Goal: Information Seeking & Learning: Understand process/instructions

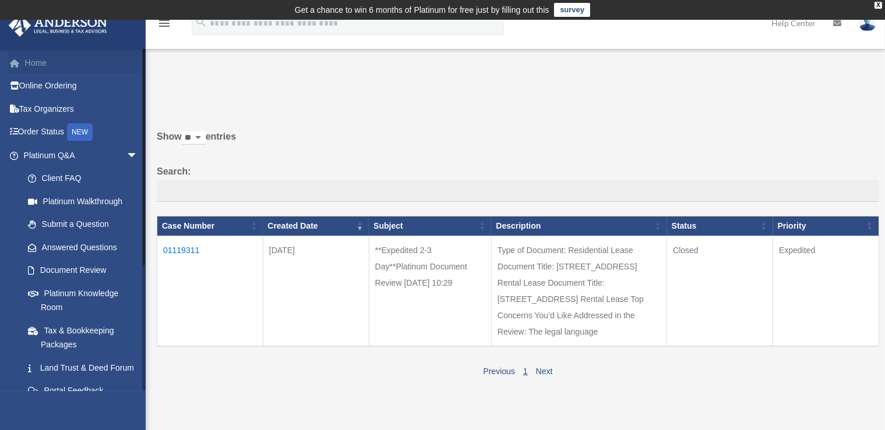
click at [40, 66] on link "Home" at bounding box center [81, 62] width 147 height 23
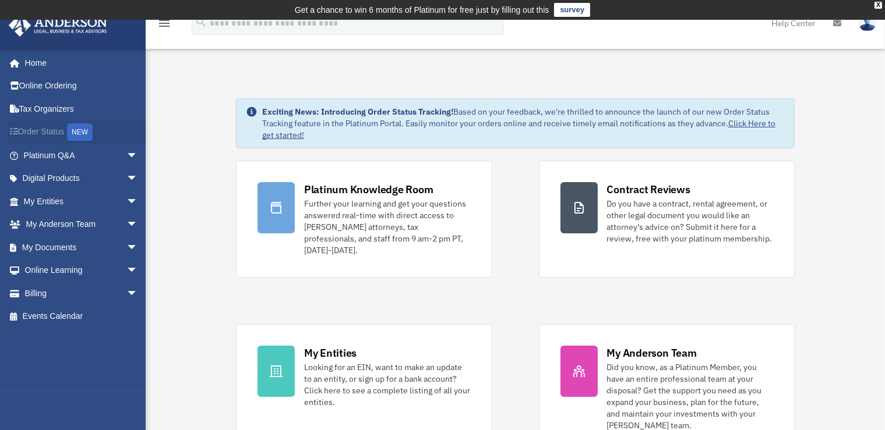
click at [90, 130] on div "NEW" at bounding box center [80, 131] width 26 height 17
click at [126, 199] on span "arrow_drop_down" at bounding box center [137, 202] width 23 height 24
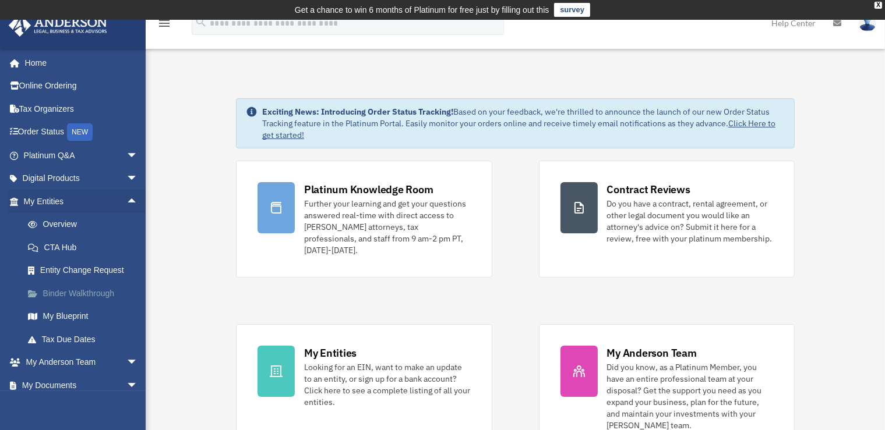
click at [80, 292] on link "Binder Walkthrough" at bounding box center [85, 293] width 139 height 23
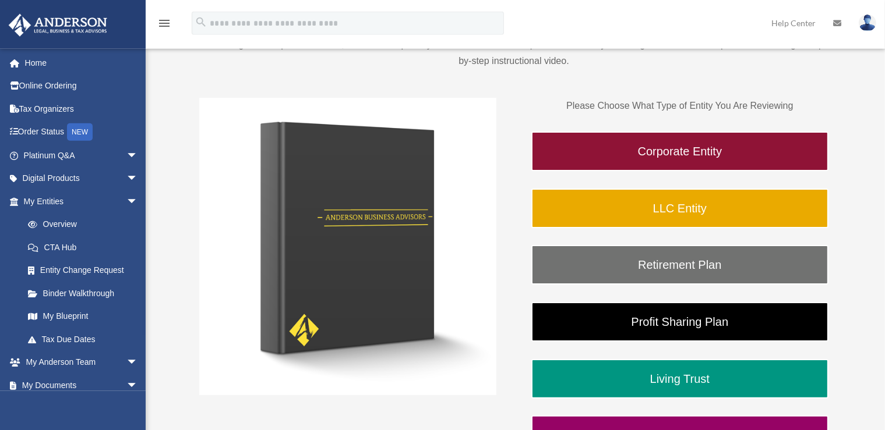
scroll to position [158, 0]
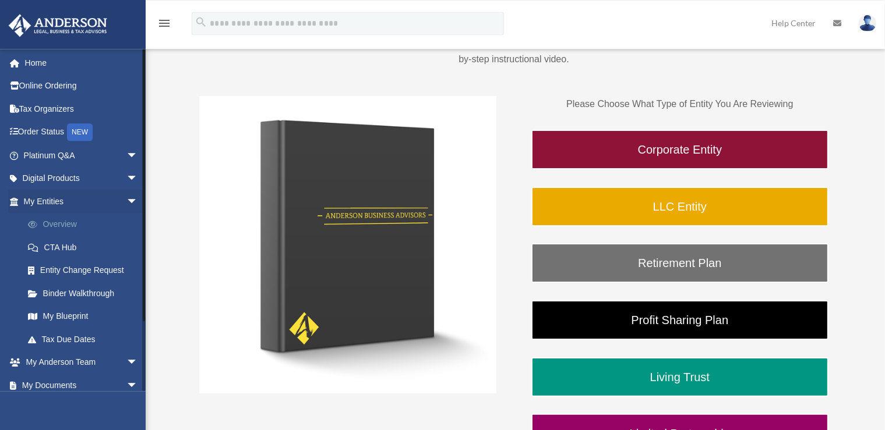
click at [58, 224] on link "Overview" at bounding box center [85, 224] width 139 height 23
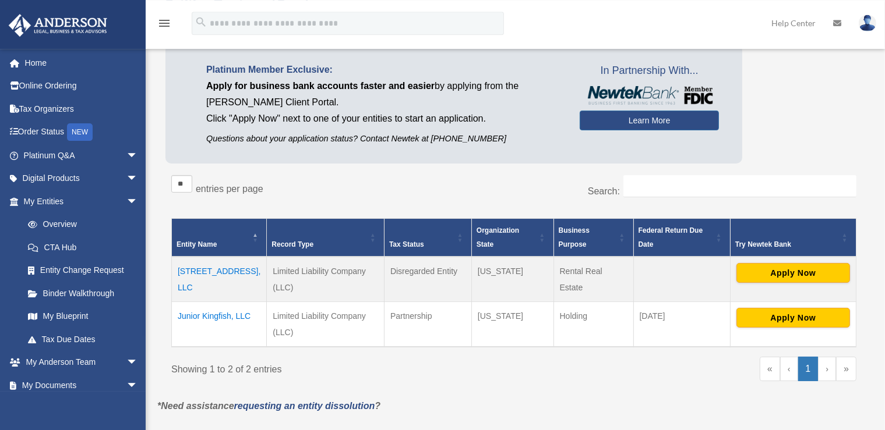
scroll to position [115, 0]
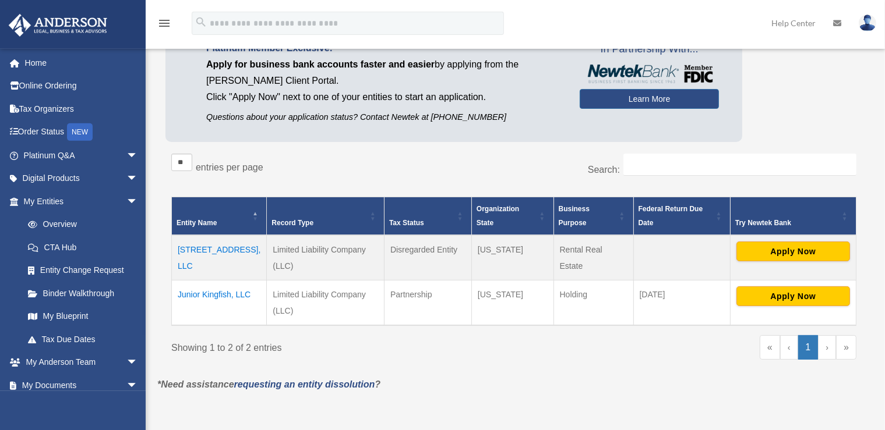
click at [220, 249] on td "118 W Mulberry St, LLC" at bounding box center [219, 257] width 95 height 45
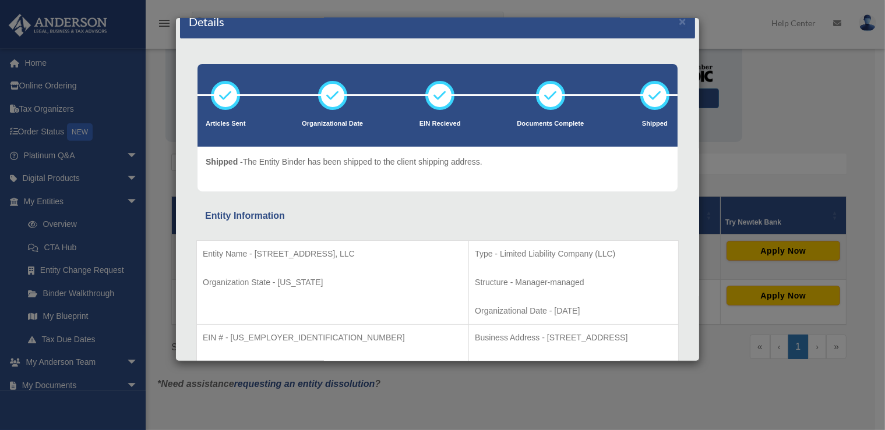
scroll to position [0, 0]
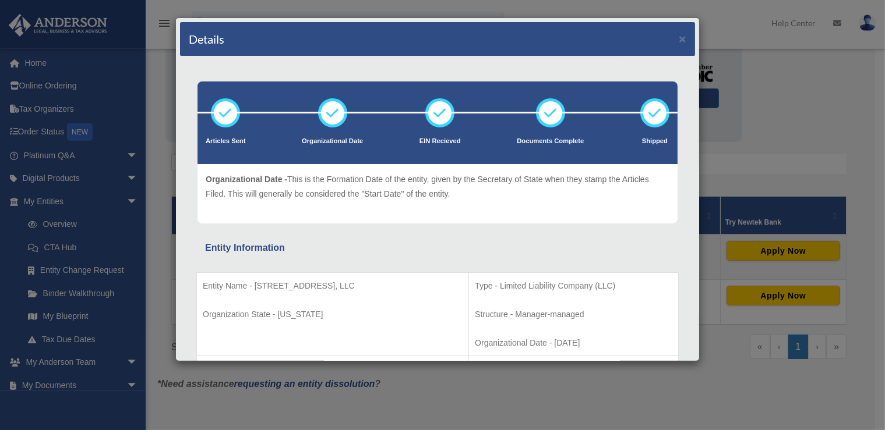
click at [162, 254] on div "Details × Articles Sent Organizational Date" at bounding box center [442, 215] width 885 height 430
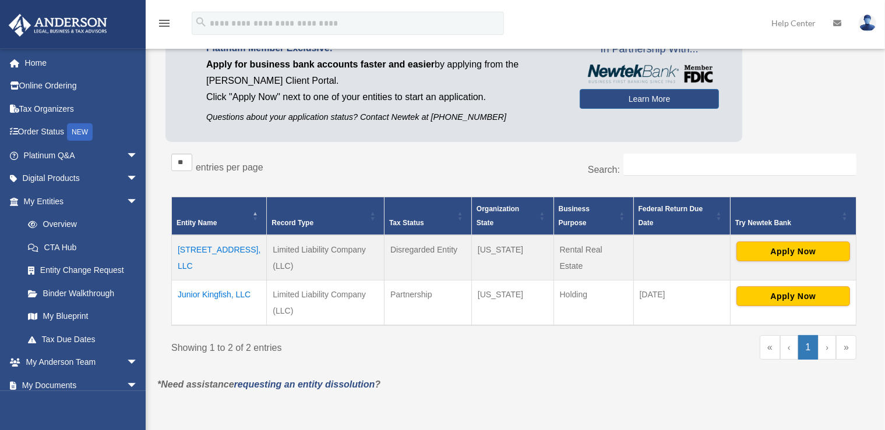
click at [199, 245] on td "118 W Mulberry St, LLC" at bounding box center [219, 257] width 95 height 45
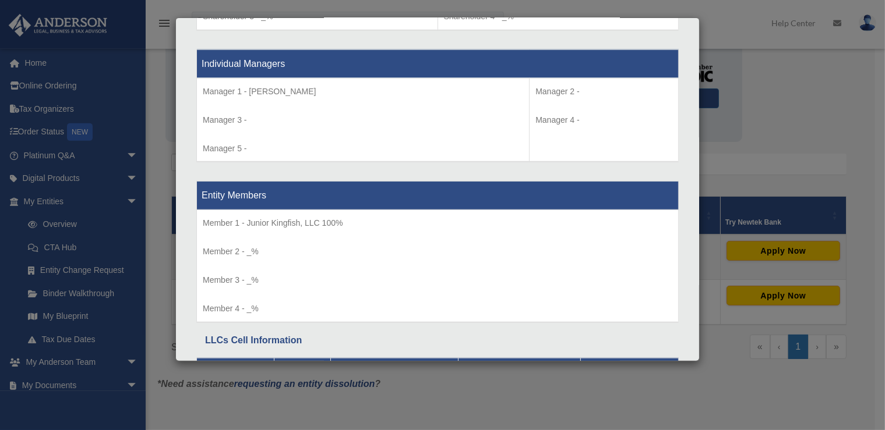
scroll to position [1186, 0]
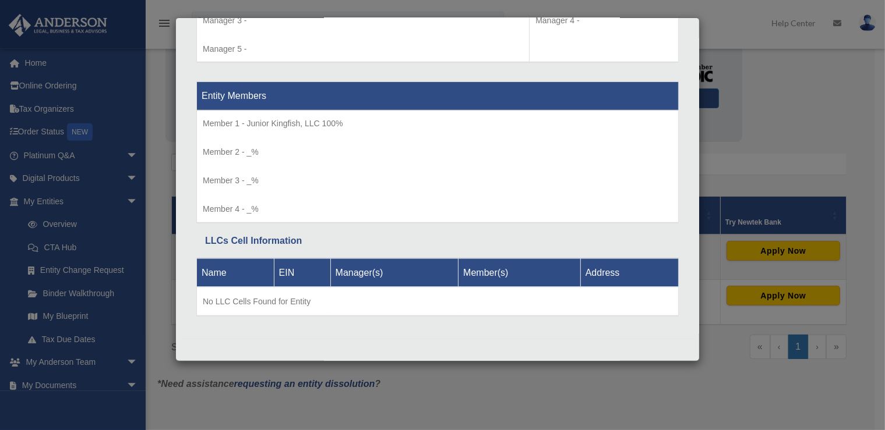
click at [792, 93] on div "Details × Articles Sent Organizational Date" at bounding box center [442, 215] width 885 height 430
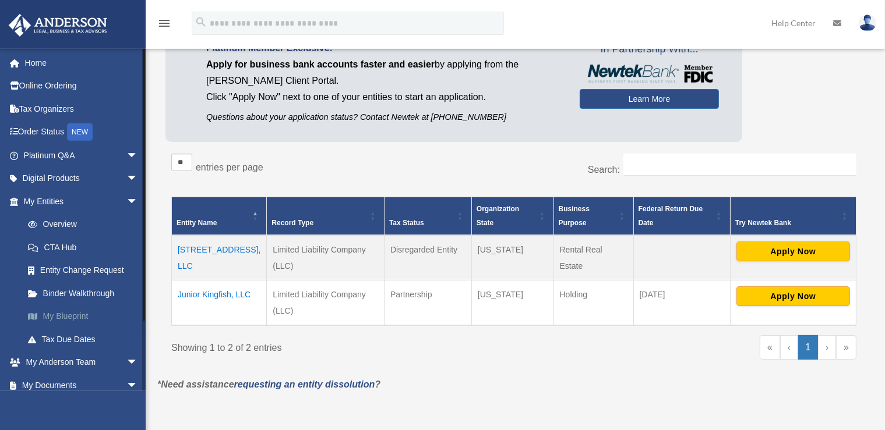
click at [72, 312] on link "My Blueprint" at bounding box center [85, 316] width 139 height 23
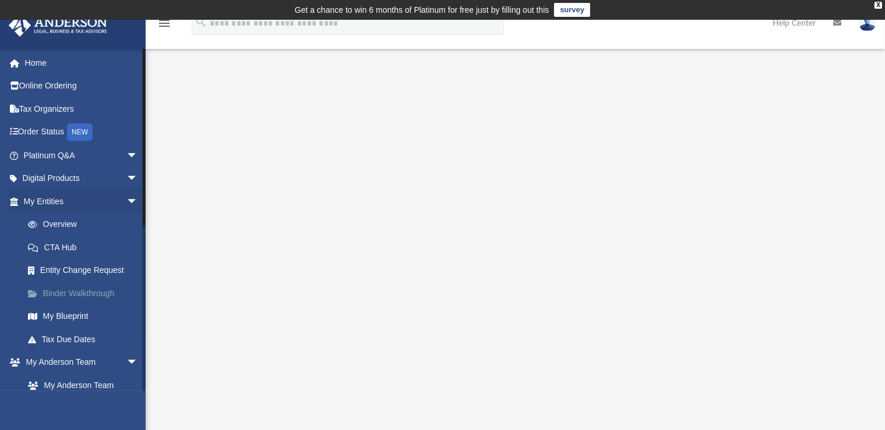
click at [66, 290] on link "Binder Walkthrough" at bounding box center [85, 293] width 139 height 23
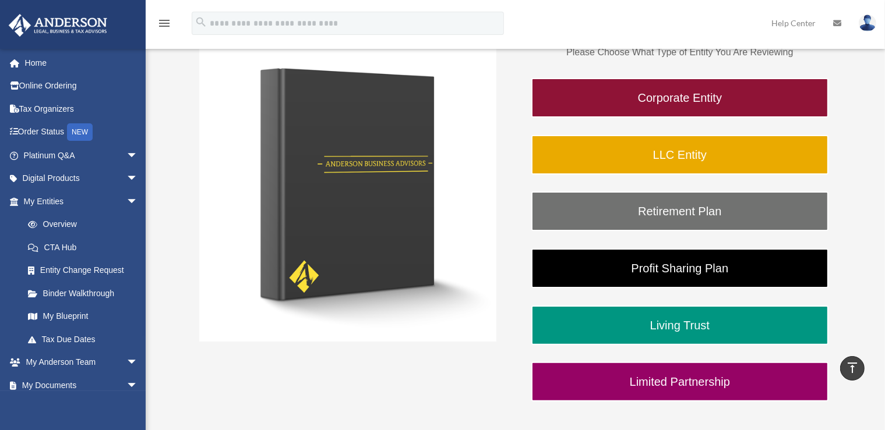
scroll to position [190, 0]
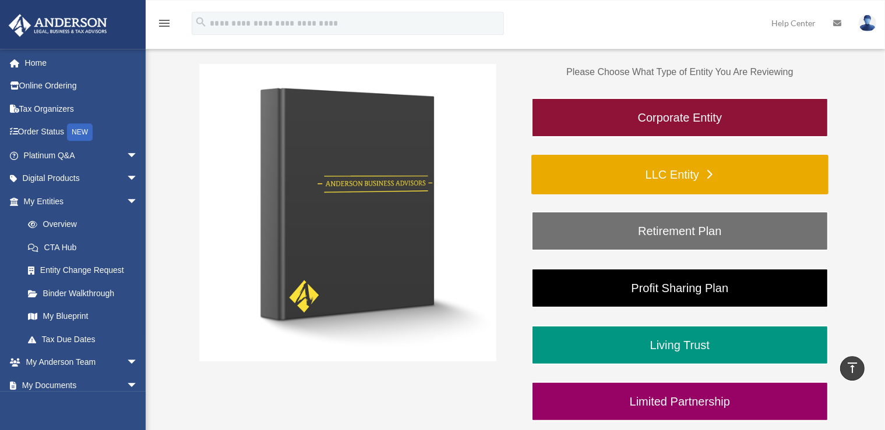
click at [707, 171] on link "LLC Entity" at bounding box center [679, 175] width 297 height 40
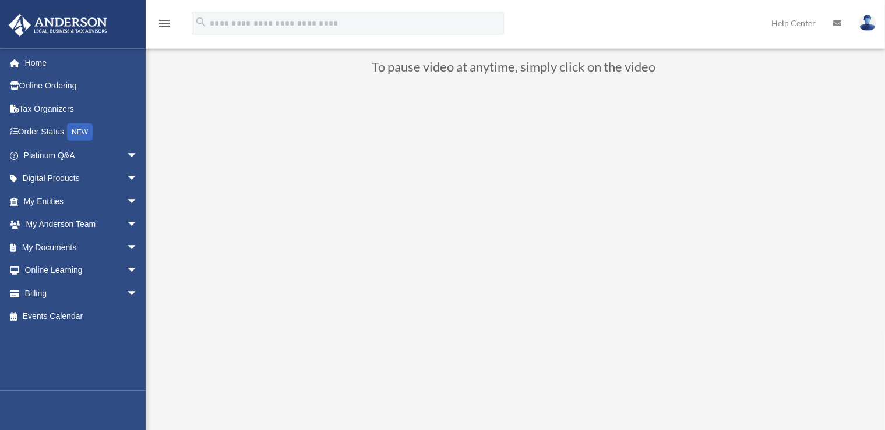
scroll to position [91, 0]
